Goal: Find specific page/section: Find specific page/section

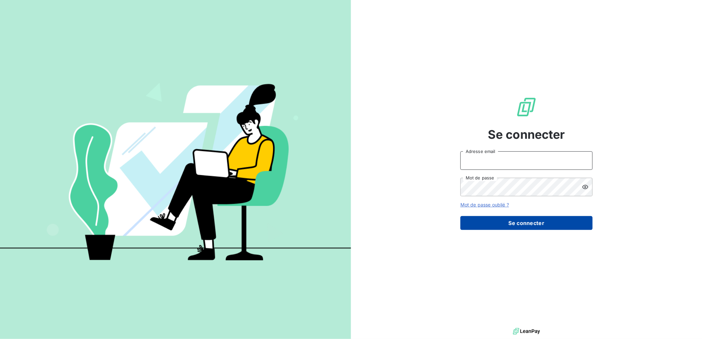
type input "[PERSON_NAME][EMAIL_ADDRESS][DOMAIN_NAME]"
click at [520, 223] on button "Se connecter" at bounding box center [527, 223] width 132 height 14
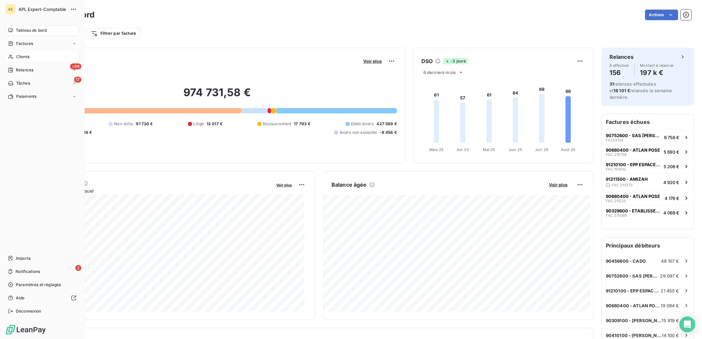
click at [15, 57] on div "Clients" at bounding box center [42, 57] width 74 height 11
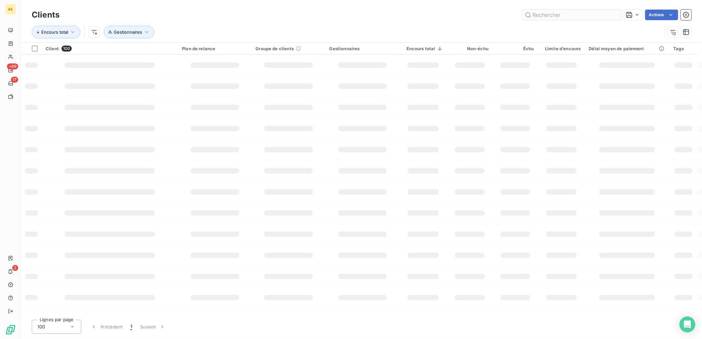
click at [533, 17] on input "text" at bounding box center [571, 15] width 99 height 11
type input "SVG"
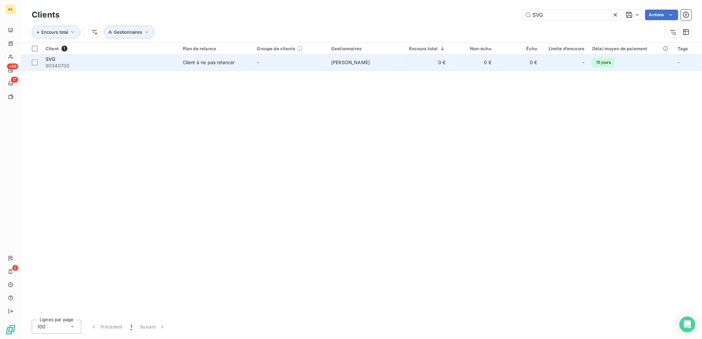
click at [207, 64] on div "Client à ne pas relancer" at bounding box center [209, 62] width 52 height 7
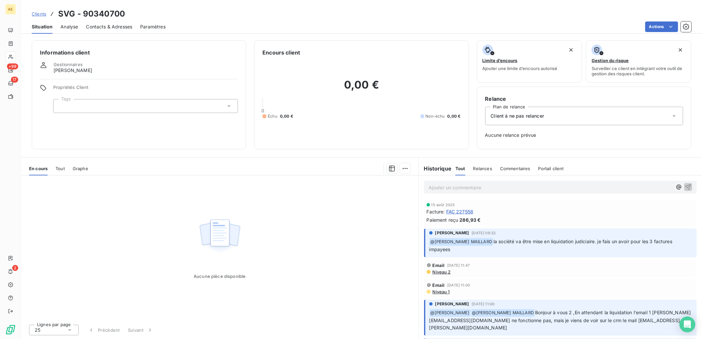
click at [464, 210] on span "FAC 227558" at bounding box center [459, 211] width 27 height 7
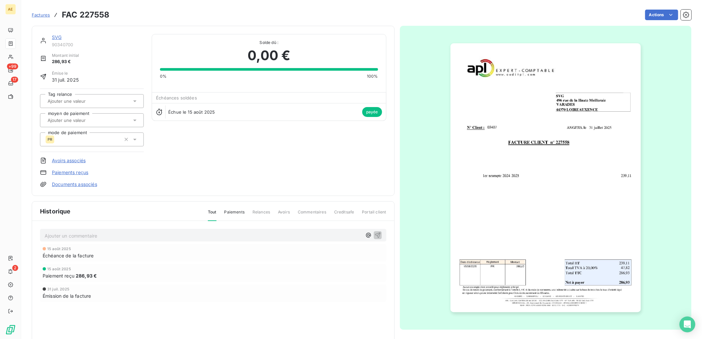
click at [59, 35] on link "SVG" at bounding box center [57, 37] width 10 height 6
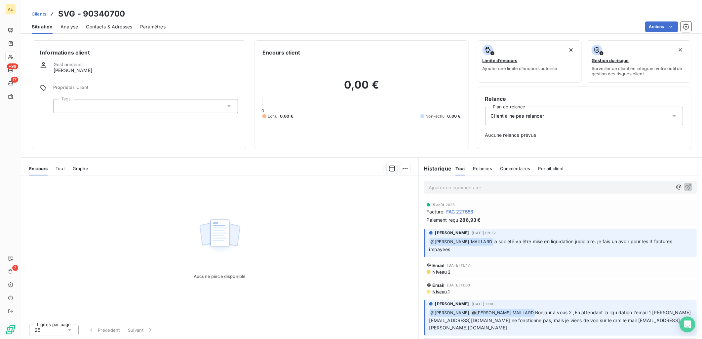
click at [229, 107] on icon at bounding box center [229, 106] width 7 height 7
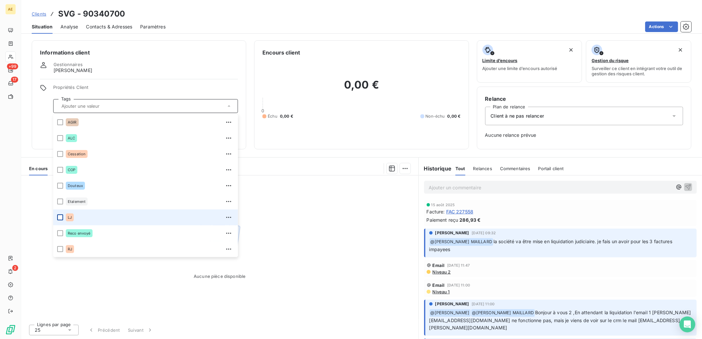
click at [60, 217] on div at bounding box center [60, 218] width 6 height 6
